Goal: Find specific page/section: Find specific page/section

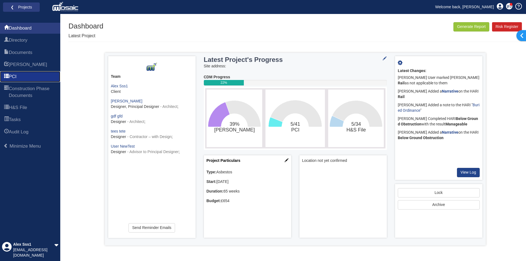
click at [25, 73] on link "PCI" at bounding box center [30, 76] width 60 height 11
